Goal: Find specific page/section: Find specific page/section

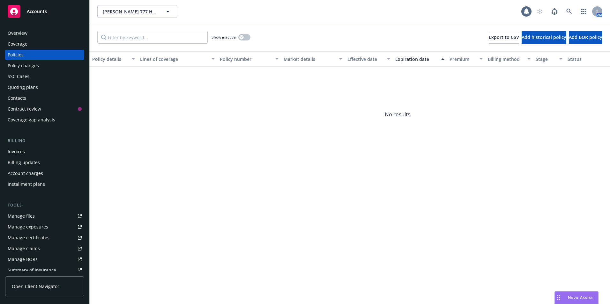
click at [15, 13] on rect at bounding box center [14, 11] width 13 height 13
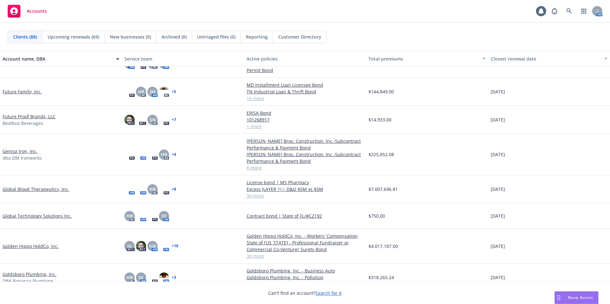
scroll to position [510, 0]
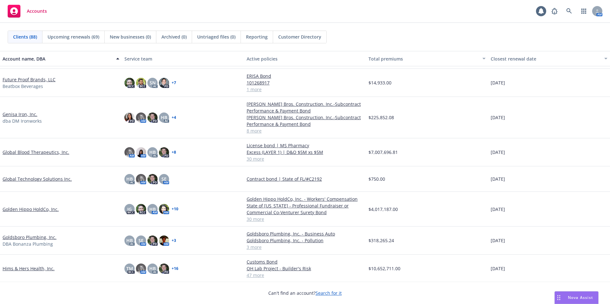
click at [26, 237] on link "Goldsboro Plumbing, Inc." at bounding box center [30, 237] width 54 height 7
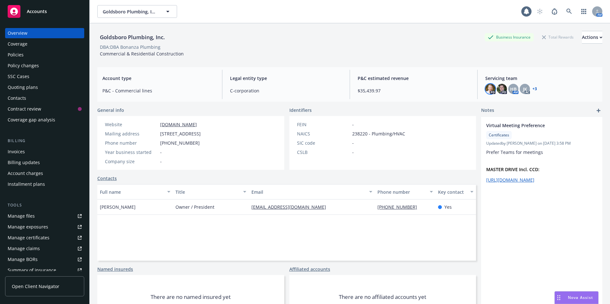
click at [490, 91] on img at bounding box center [490, 89] width 10 height 10
click at [434, 16] on div "Goldsboro Plumbing, Inc. Goldsboro Plumbing, Inc." at bounding box center [309, 11] width 424 height 13
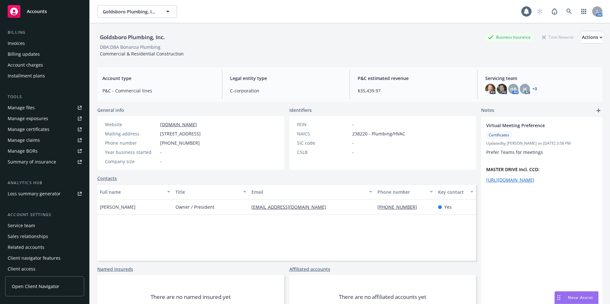
scroll to position [111, 0]
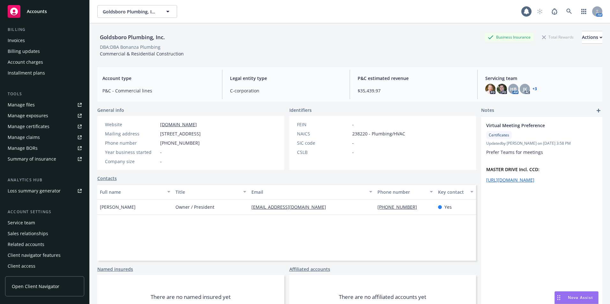
click at [22, 220] on div "Service team" at bounding box center [21, 223] width 27 height 10
